Goal: Task Accomplishment & Management: Use online tool/utility

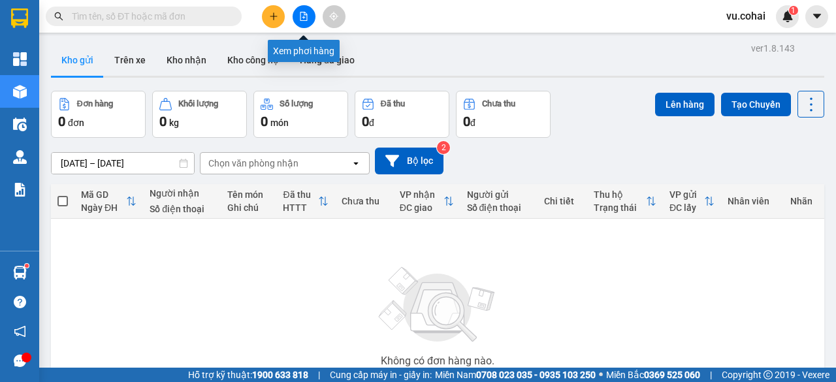
click at [308, 14] on icon "file-add" at bounding box center [303, 16] width 9 height 9
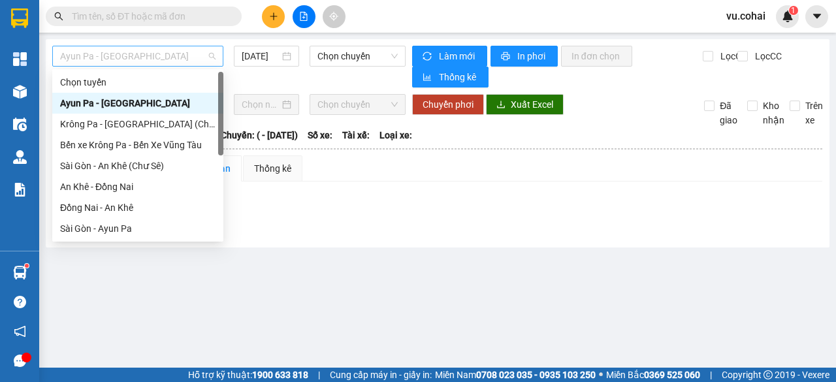
click at [168, 57] on span "Ayun Pa - [GEOGRAPHIC_DATA]" at bounding box center [137, 56] width 155 height 20
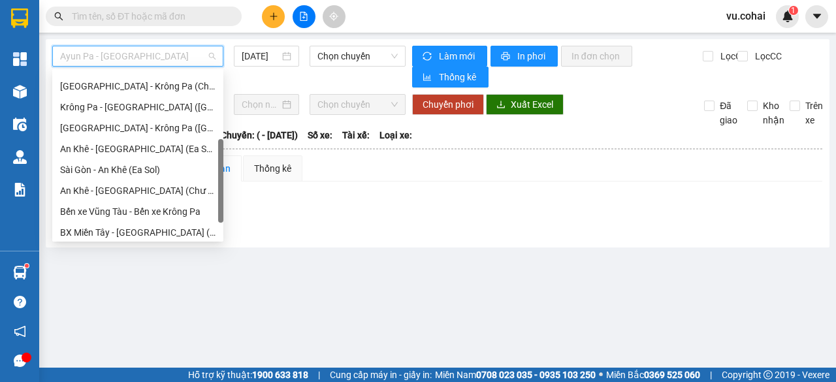
drag, startPoint x: 220, startPoint y: 88, endPoint x: 205, endPoint y: 161, distance: 74.7
click at [205, 161] on div "[GEOGRAPHIC_DATA] - Ayun Pa [GEOGRAPHIC_DATA] - [GEOGRAPHIC_DATA] ([GEOGRAPHIC_…" at bounding box center [137, 155] width 171 height 167
click at [180, 208] on div "Bến xe Vũng Tàu - Bến xe Krông Pa" at bounding box center [137, 210] width 155 height 14
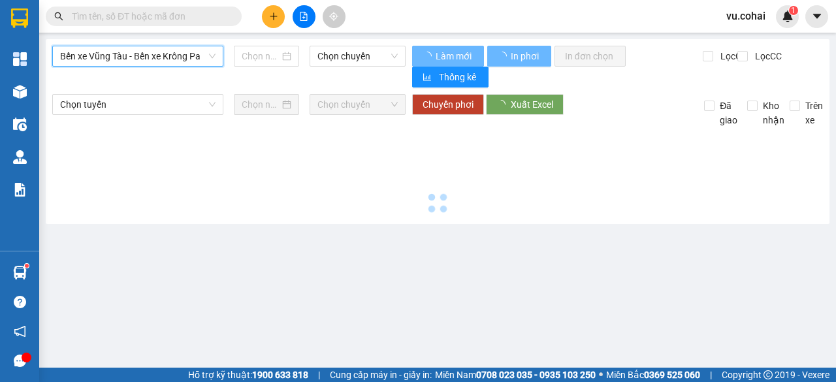
type input "[DATE]"
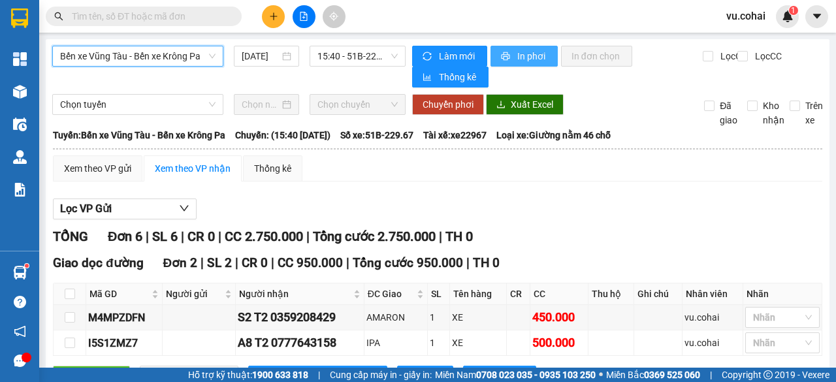
click at [501, 54] on icon "printer" at bounding box center [505, 56] width 8 height 8
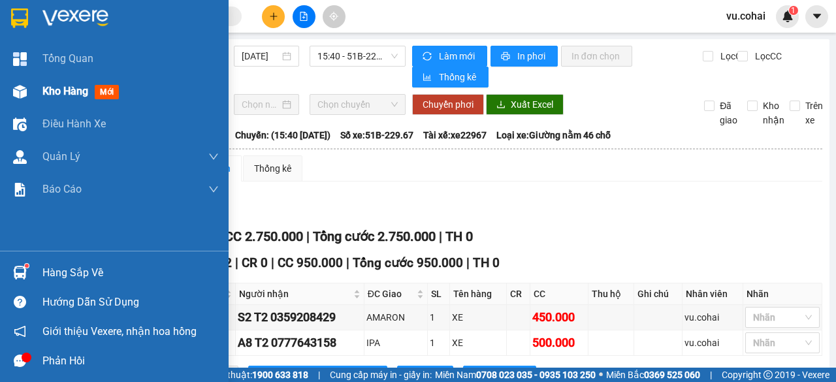
click at [31, 88] on div at bounding box center [19, 91] width 23 height 23
